Goal: Navigation & Orientation: Find specific page/section

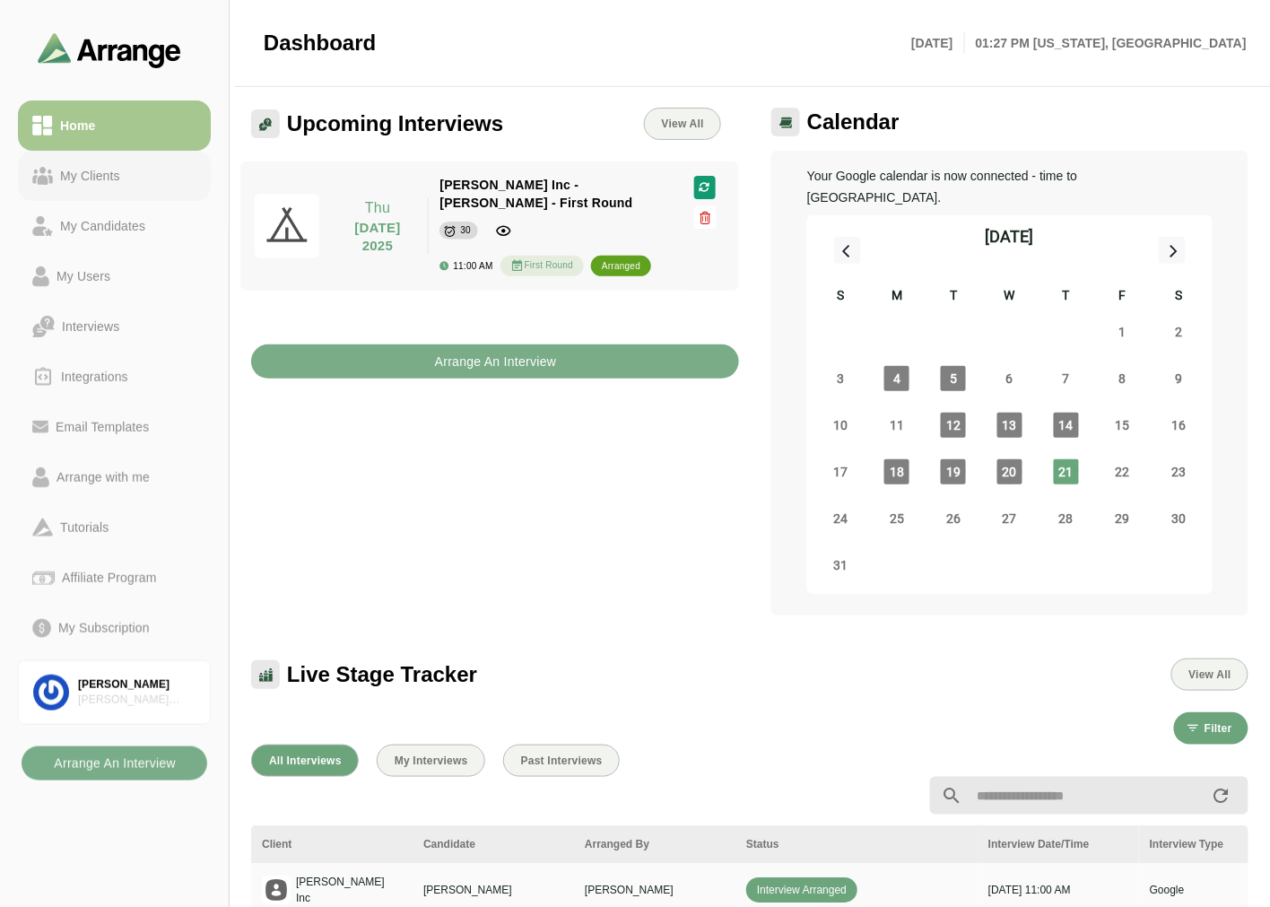
click at [111, 176] on div "My Clients" at bounding box center [90, 176] width 74 height 22
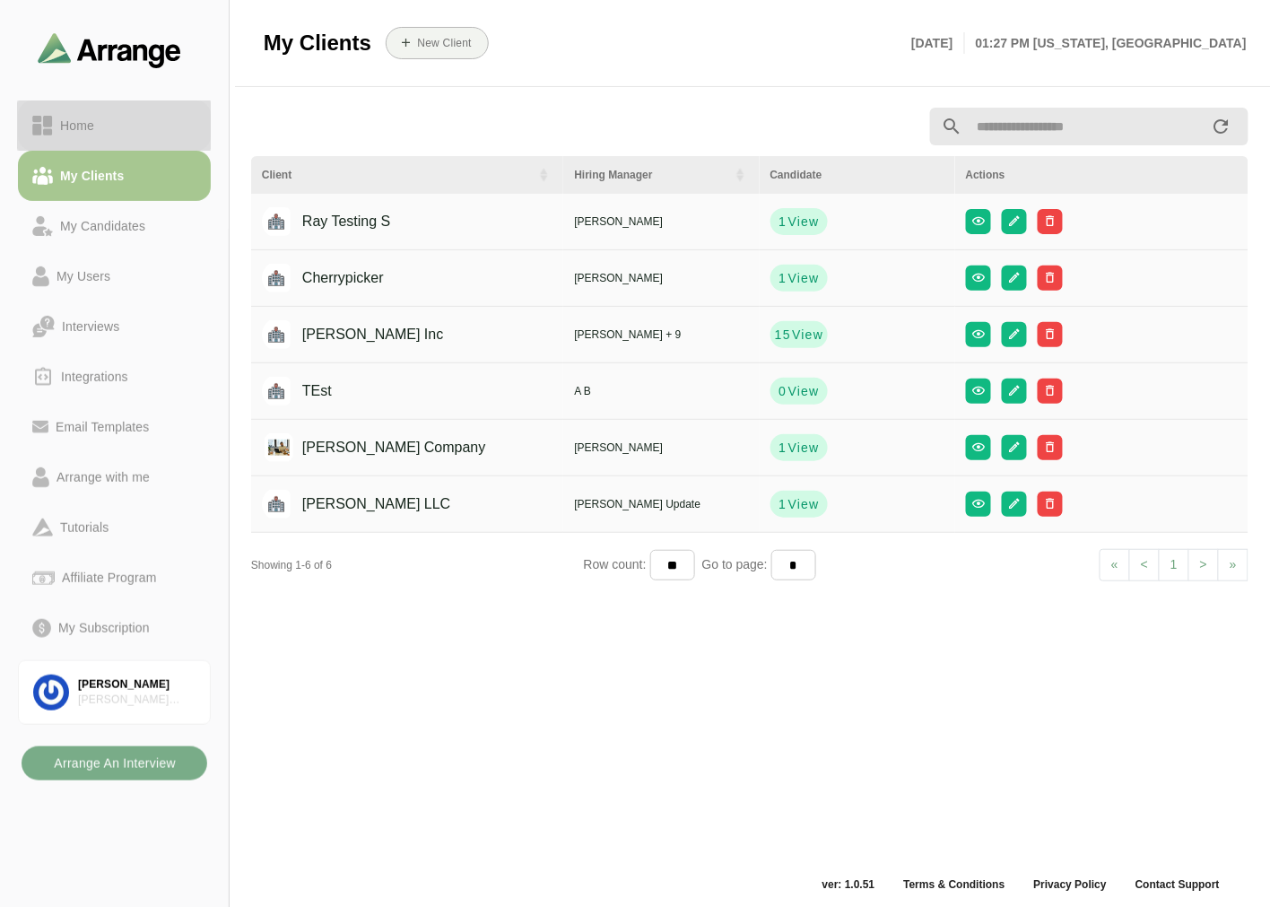
click at [110, 126] on div "Home" at bounding box center [114, 126] width 164 height 22
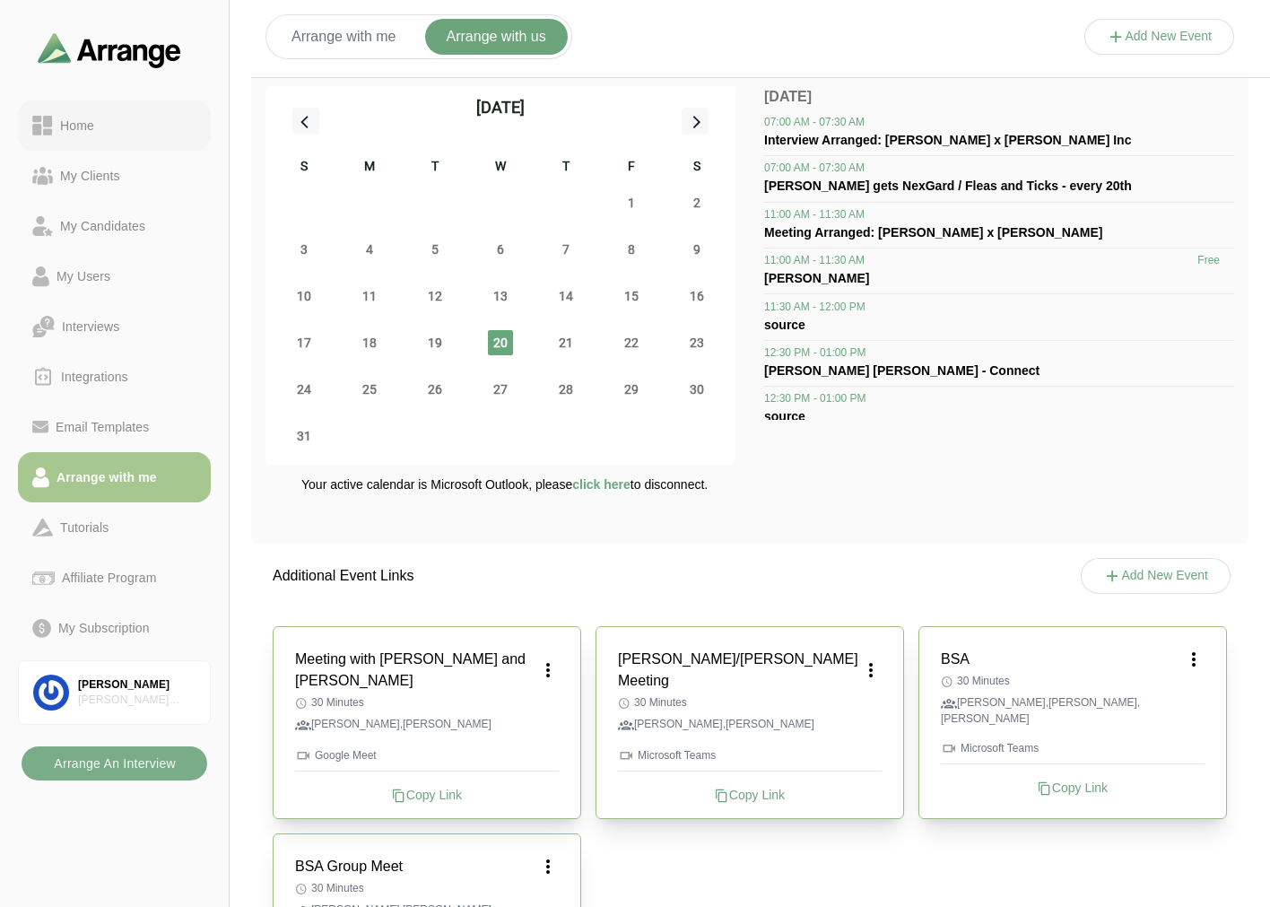
scroll to position [112, 0]
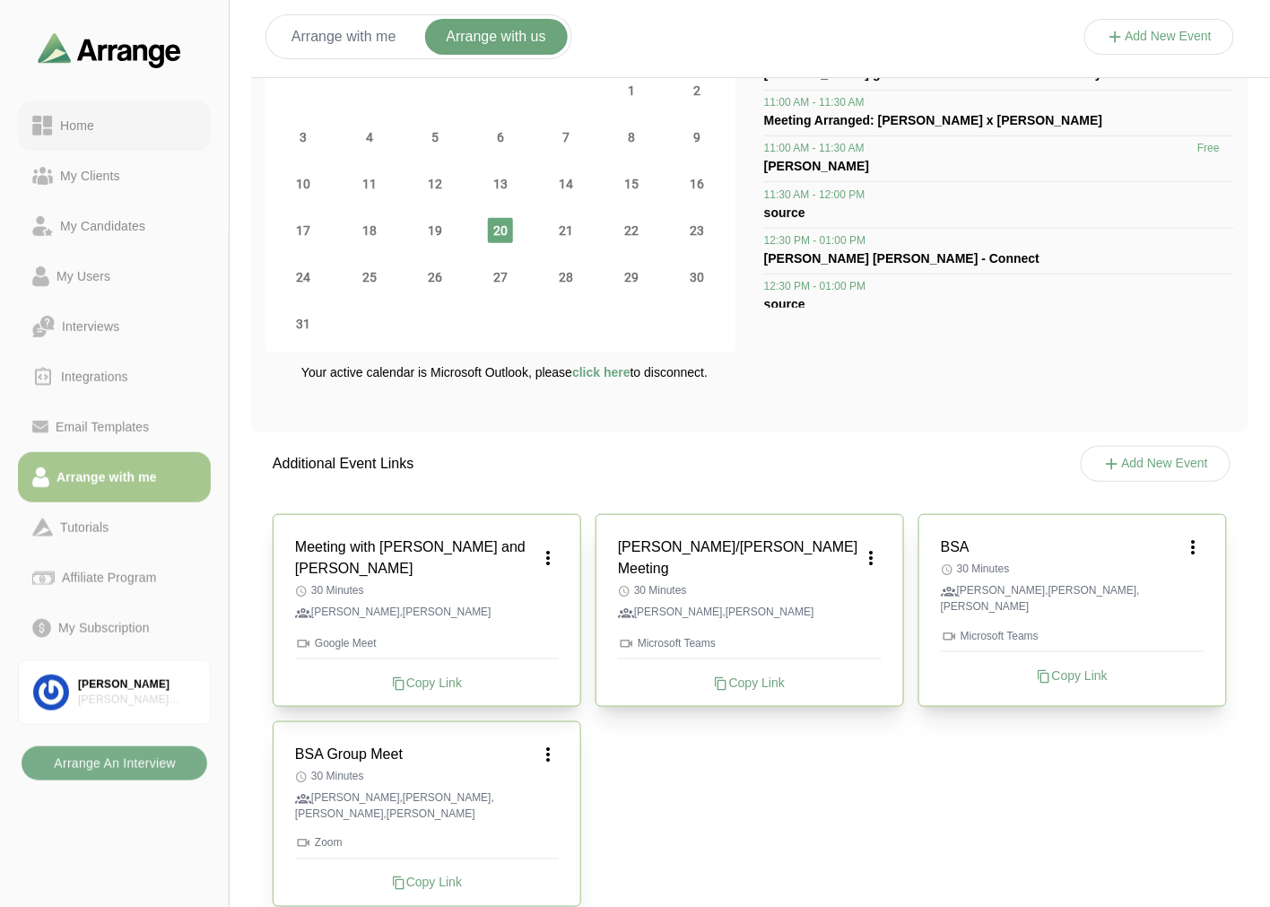
click at [64, 145] on link "Home" at bounding box center [114, 125] width 193 height 50
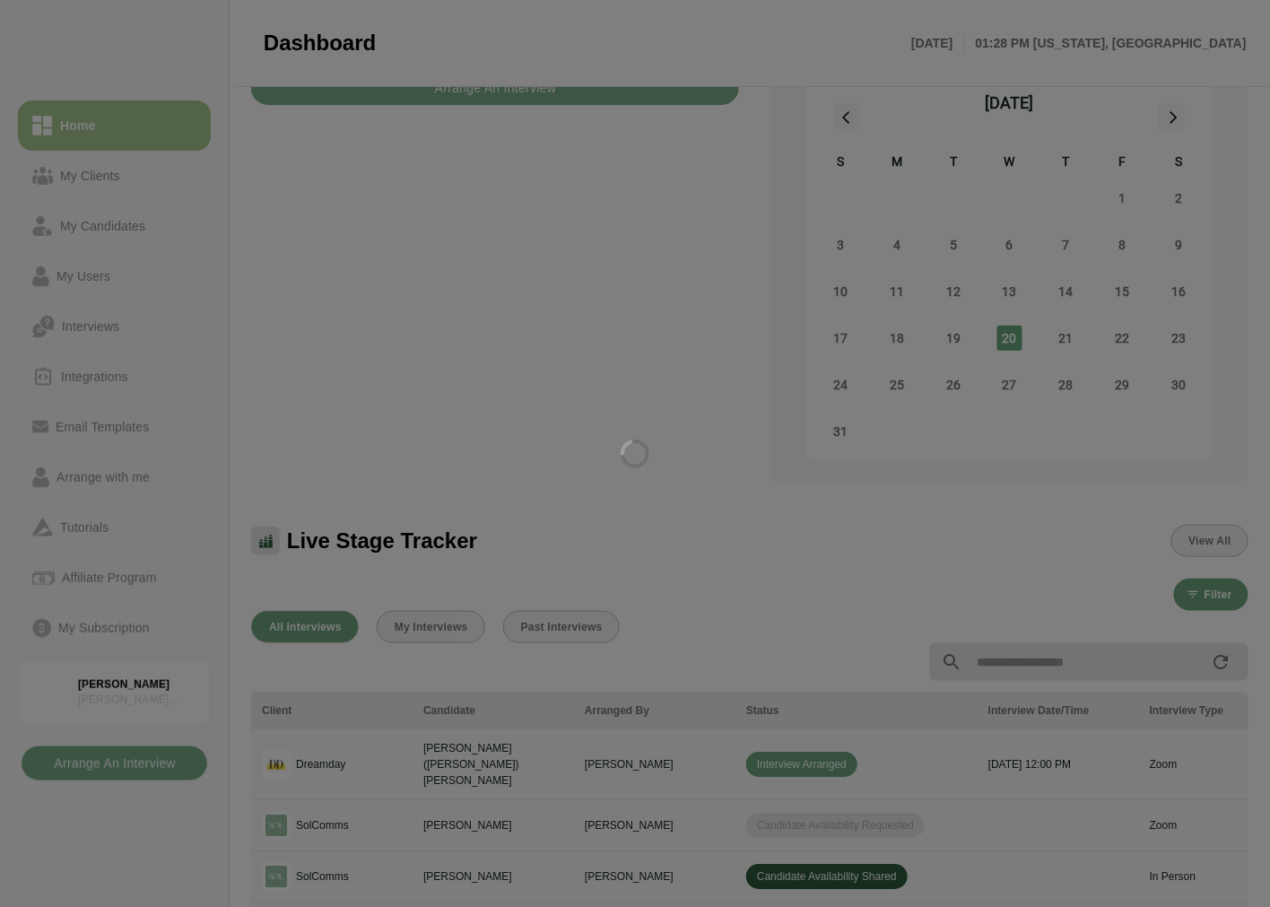
click at [61, 172] on div at bounding box center [635, 453] width 1270 height 907
click at [65, 127] on div at bounding box center [635, 453] width 1270 height 907
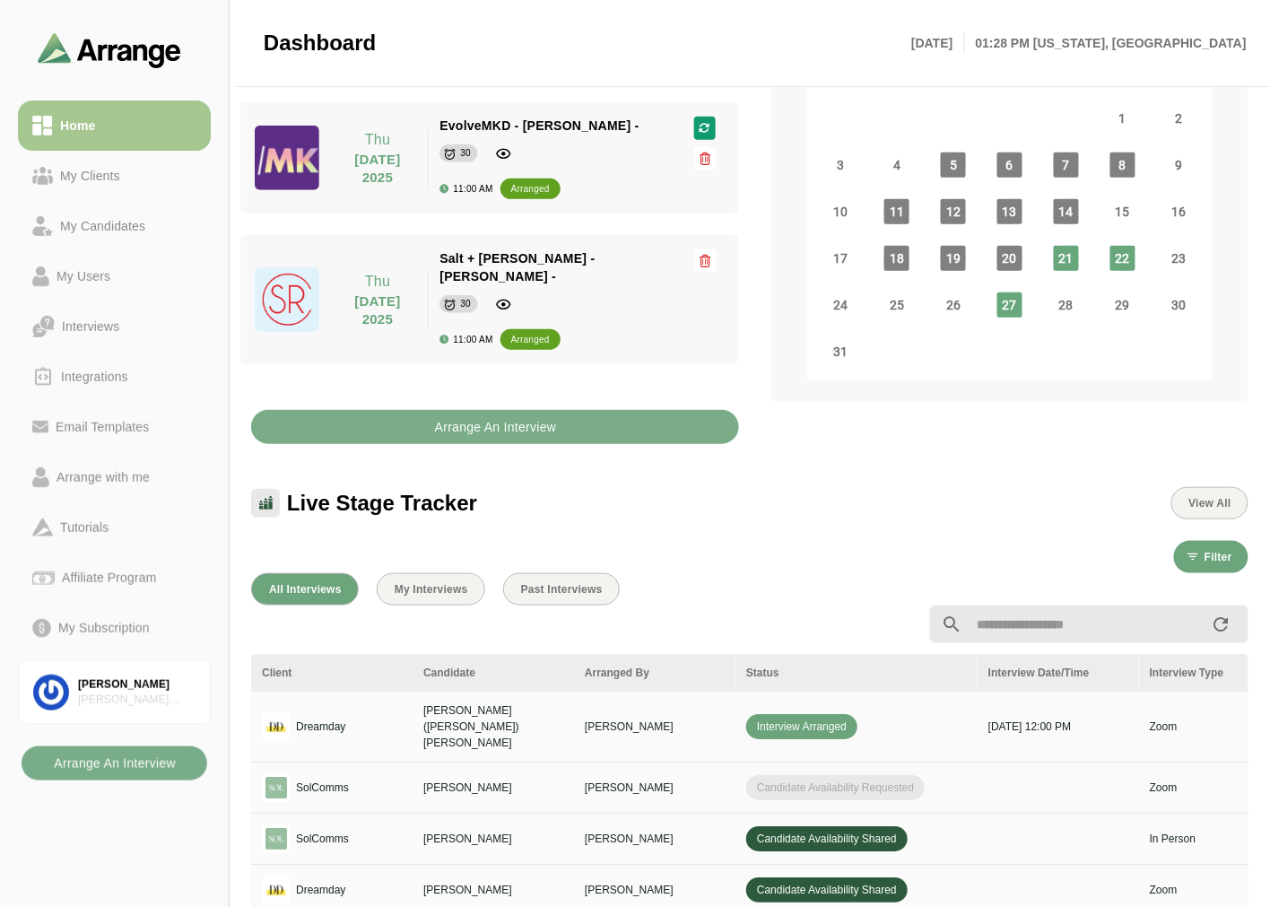
scroll to position [311, 0]
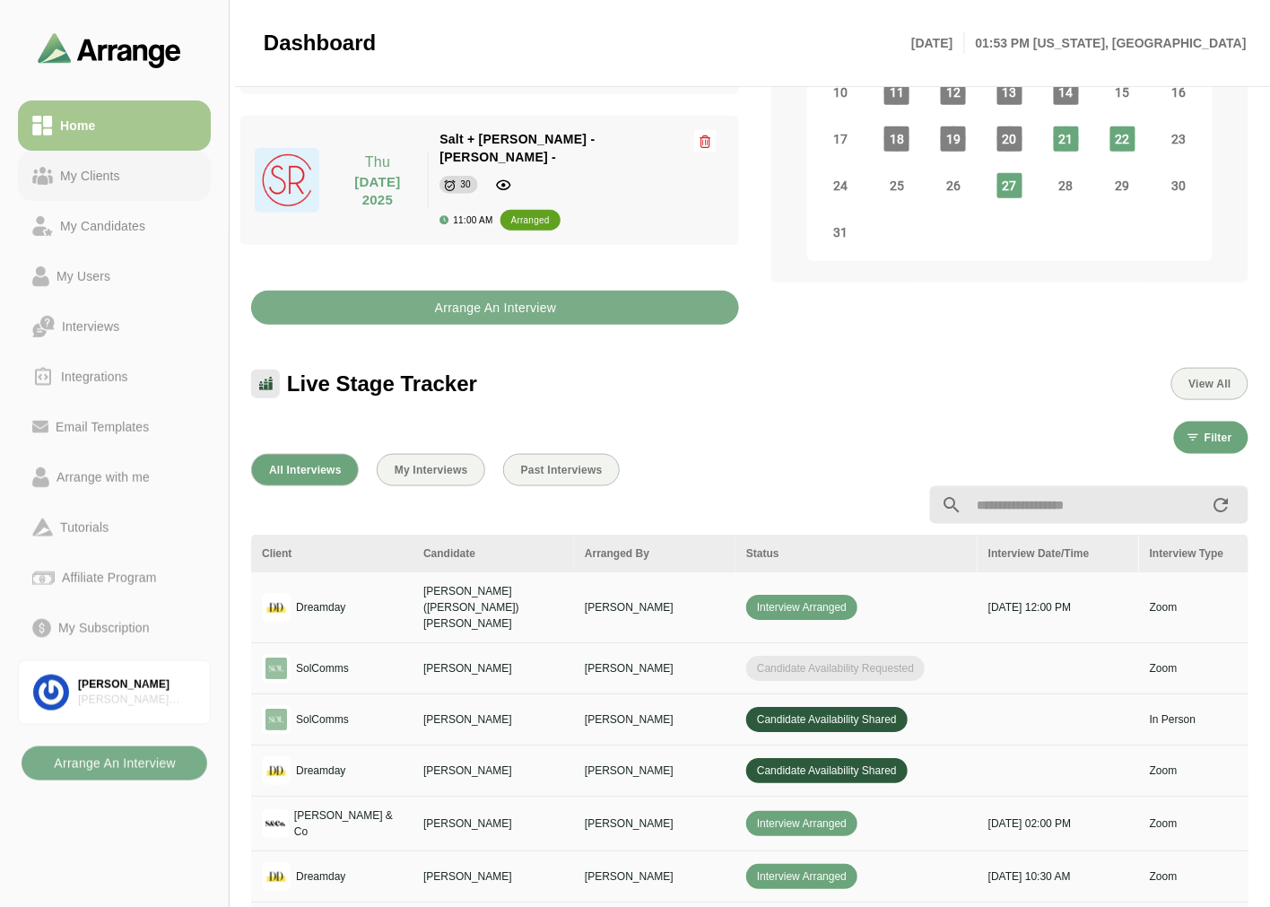
drag, startPoint x: 110, startPoint y: 191, endPoint x: 130, endPoint y: 128, distance: 65.8
click at [110, 191] on link "My Clients" at bounding box center [114, 176] width 193 height 50
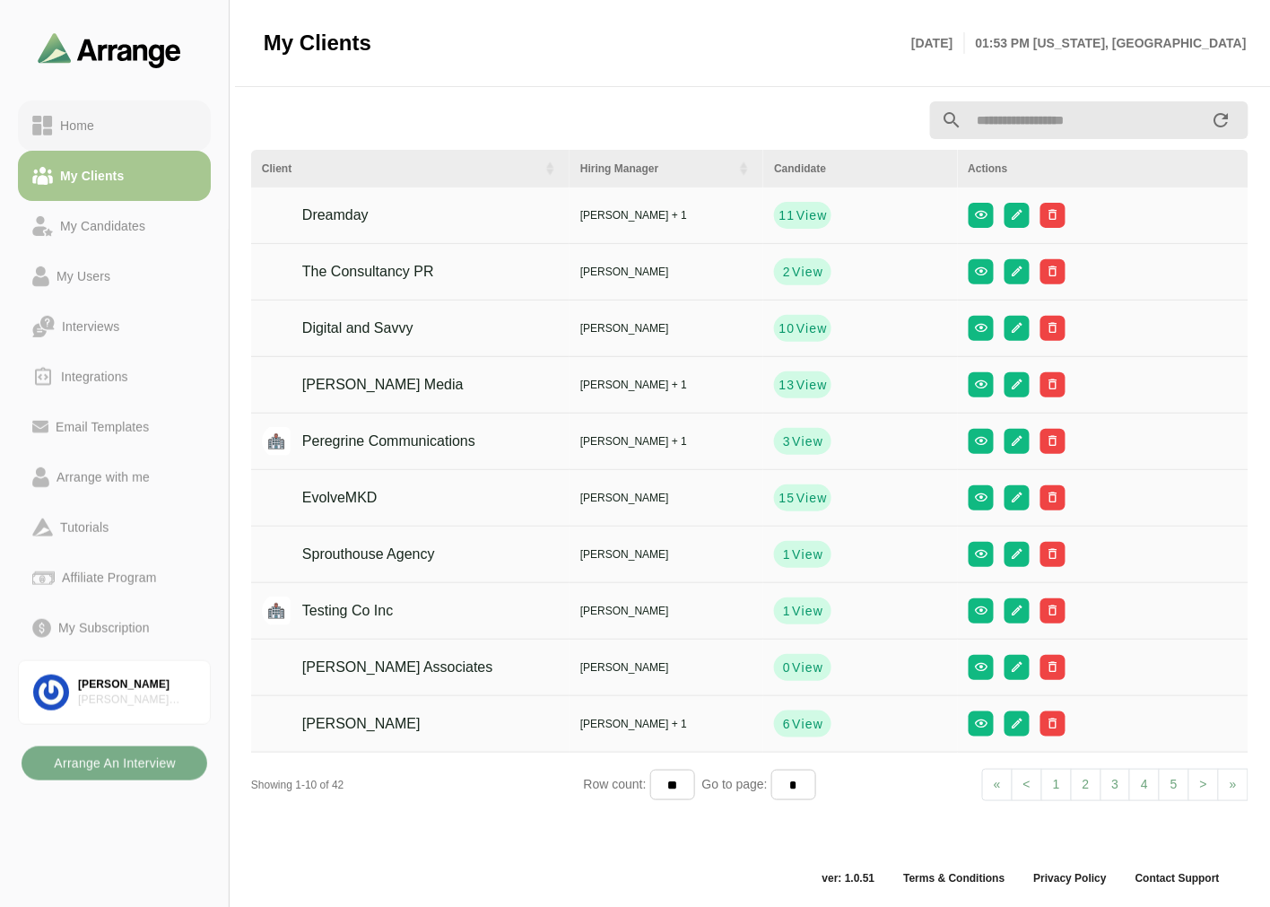
scroll to position [5, 0]
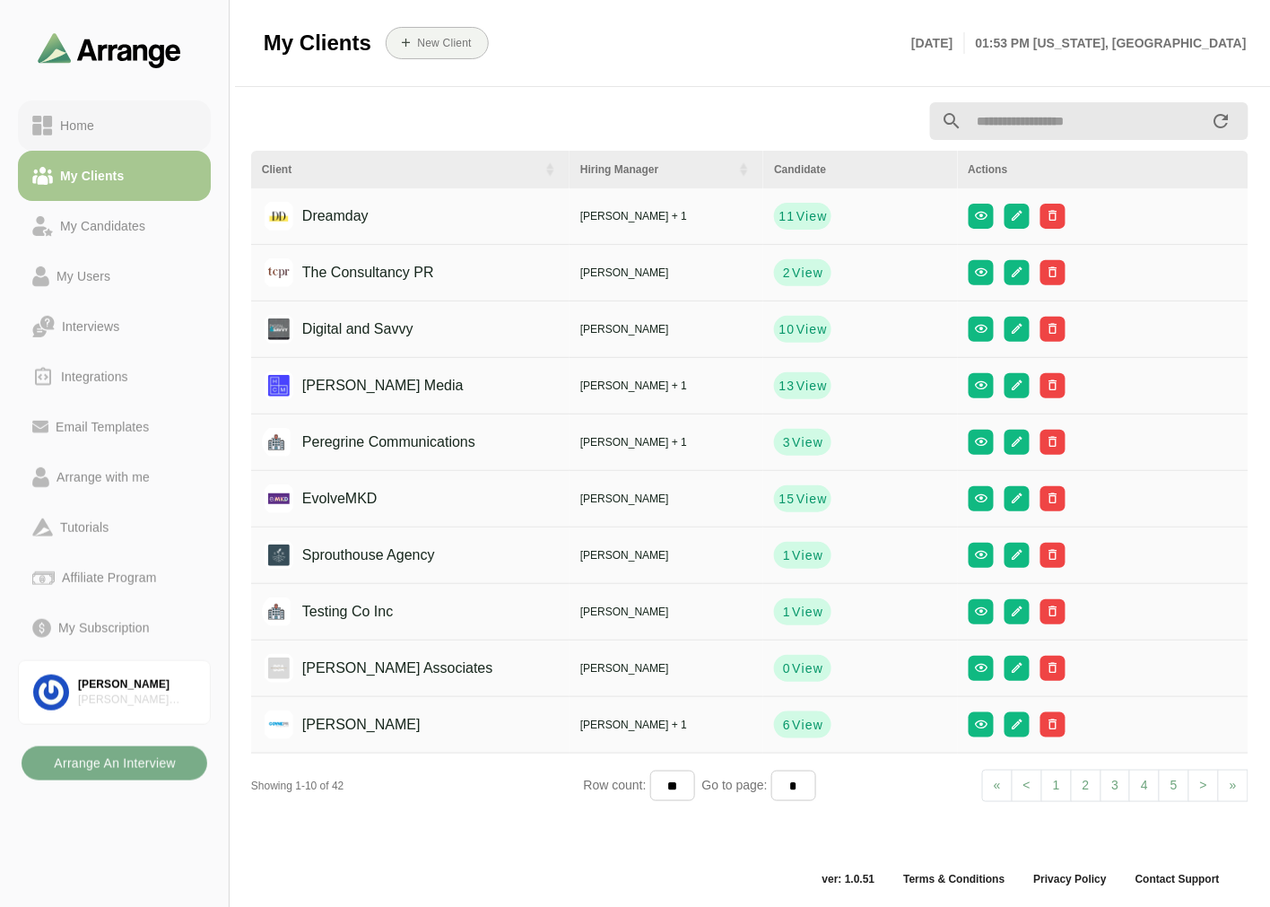
click at [127, 136] on link "Home" at bounding box center [114, 125] width 193 height 50
